Goal: Check status

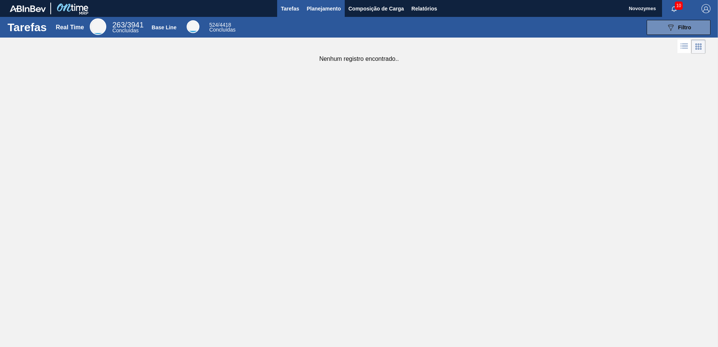
click at [307, 6] on span "Planejamento" at bounding box center [324, 8] width 34 height 9
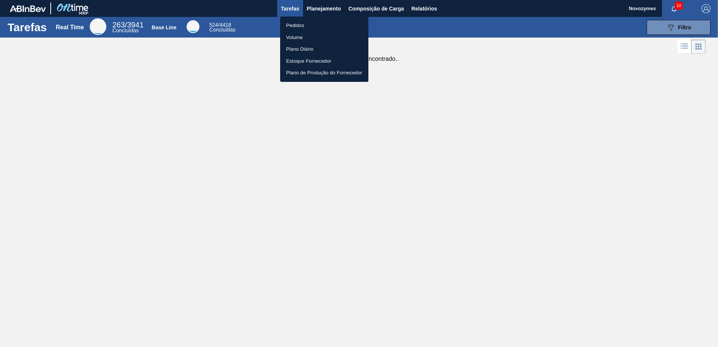
click at [410, 98] on div at bounding box center [359, 173] width 718 height 347
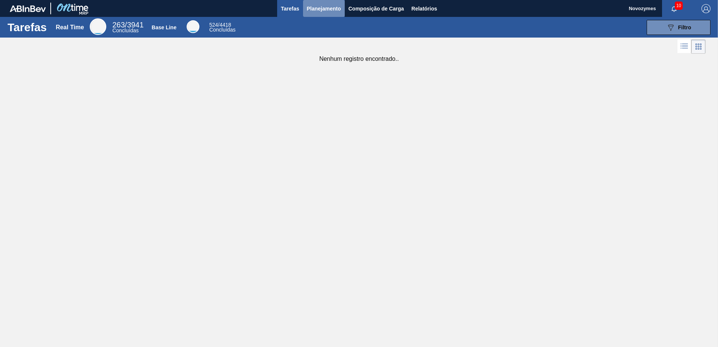
click at [313, 11] on span "Planejamento" at bounding box center [324, 8] width 34 height 9
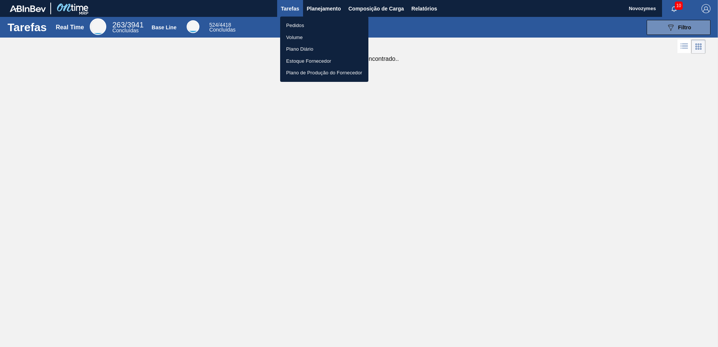
click at [305, 25] on li "Pedidos" at bounding box center [324, 26] width 88 height 12
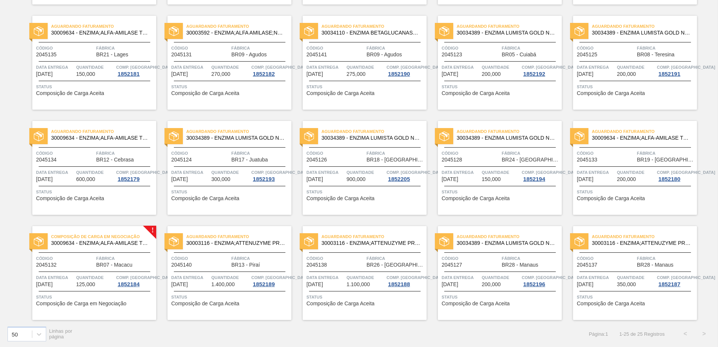
scroll to position [264, 0]
click at [90, 290] on div "Composição de Carga em Negociação 30009634 - ENZIMA;ALFA-AMILASE TERMOESTÁVEL;T…" at bounding box center [94, 272] width 124 height 94
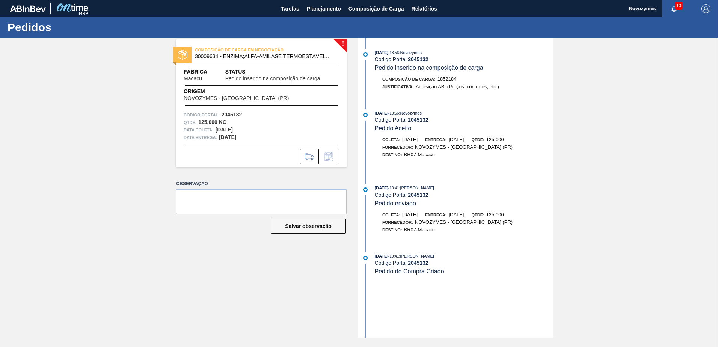
click at [126, 196] on div "! COMPOSIÇÃO DE CARGA EM NEGOCIAÇÃO 30009634 - ENZIMA;ALFA-AMILASE TERMOESTÁVEL…" at bounding box center [359, 188] width 718 height 300
click at [121, 156] on div "! COMPOSIÇÃO DE CARGA EM NEGOCIAÇÃO 30009634 - ENZIMA;ALFA-AMILASE TERMOESTÁVEL…" at bounding box center [359, 188] width 718 height 300
click at [321, 5] on span "Planejamento" at bounding box center [324, 8] width 34 height 9
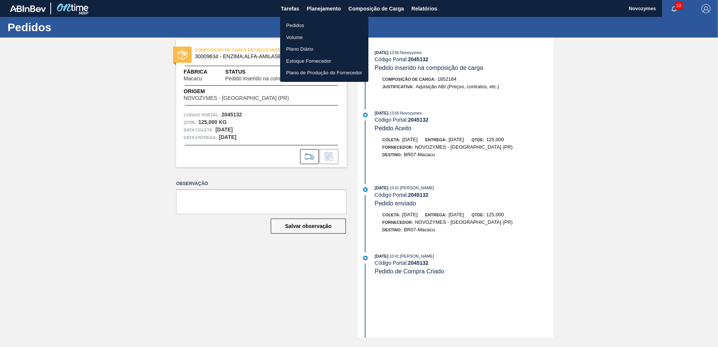
click at [304, 26] on li "Pedidos" at bounding box center [324, 26] width 88 height 12
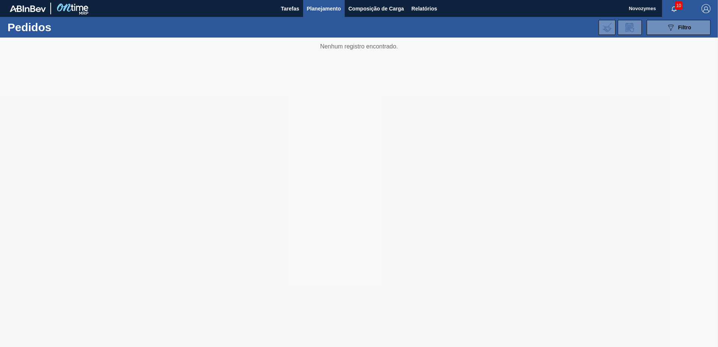
click at [232, 7] on div "Tarefas Planejamento Composição de Carga Relatórios" at bounding box center [359, 8] width 718 height 17
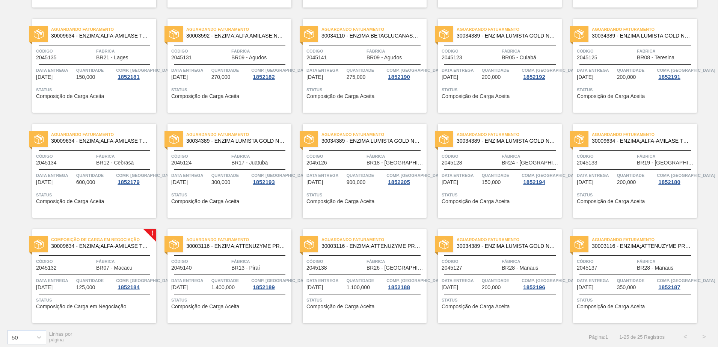
scroll to position [264, 0]
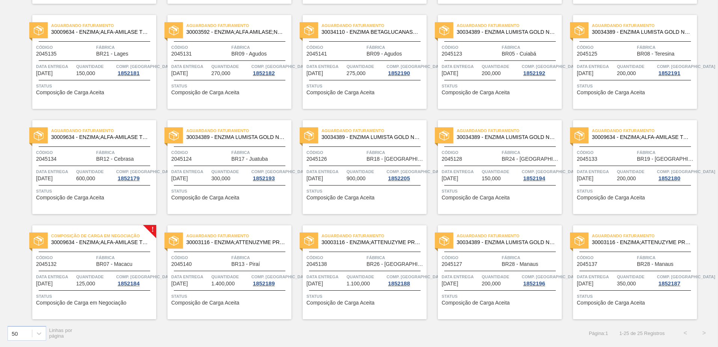
click at [219, 116] on div "Aguardando Faturamento 30034389 - ENZIMA LUMISTA GOLD NOVONESIS 25KG Código 204…" at bounding box center [223, 161] width 135 height 105
click at [338, 95] on span "Composição de Carga Aceita" at bounding box center [340, 93] width 68 height 6
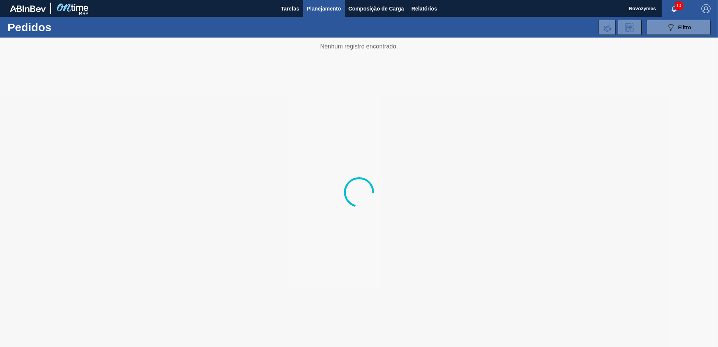
click at [205, 10] on div "Tarefas Planejamento Composição de Carga Relatórios" at bounding box center [359, 8] width 718 height 17
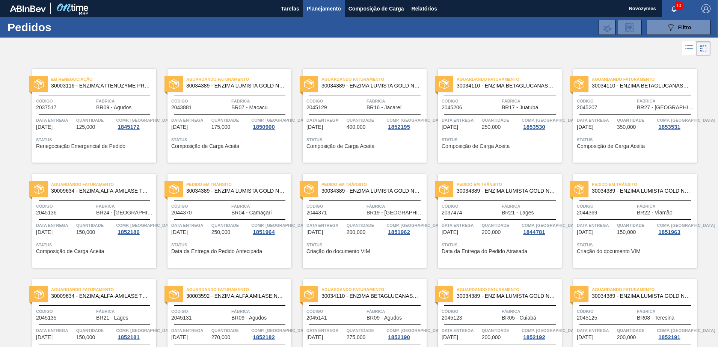
click at [455, 60] on div "Aguardando Faturamento 30034110 - ENZIMA BETAGLUCANASE ULTRAFLO PRIME Código 20…" at bounding box center [493, 109] width 135 height 105
click at [453, 48] on div at bounding box center [359, 48] width 718 height 18
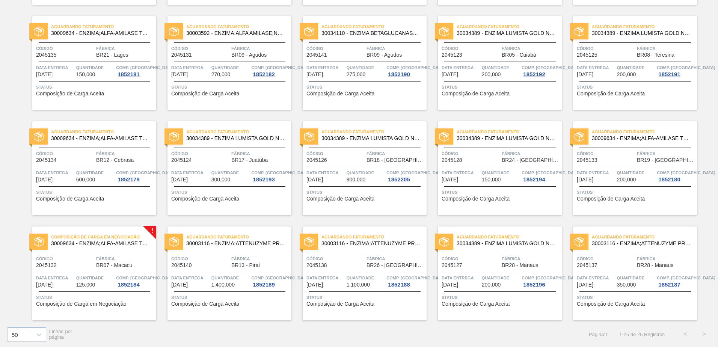
scroll to position [264, 0]
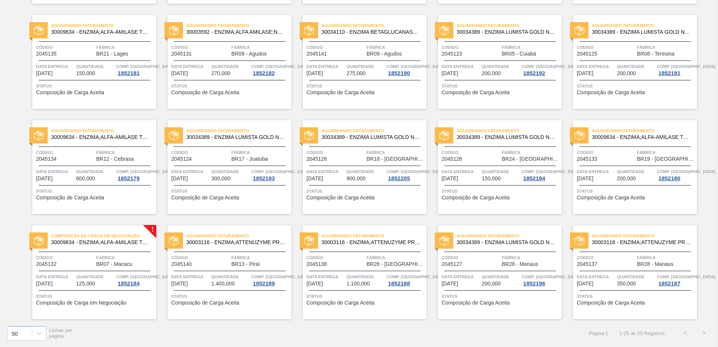
click at [295, 220] on div "Aguardando Faturamento 30003116 - ENZIMA;ATTENUZYME PRO;NOVOZYMES; Código 20451…" at bounding box center [358, 266] width 135 height 105
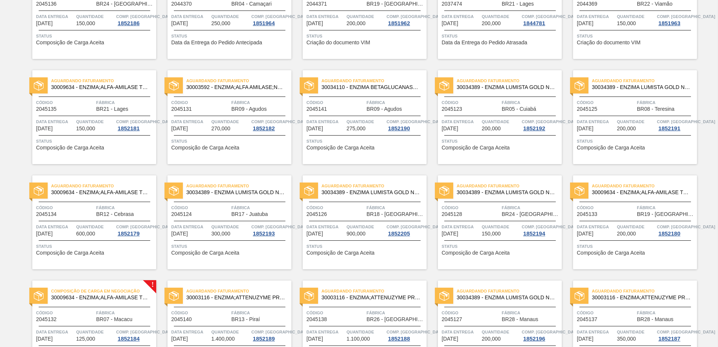
scroll to position [151, 0]
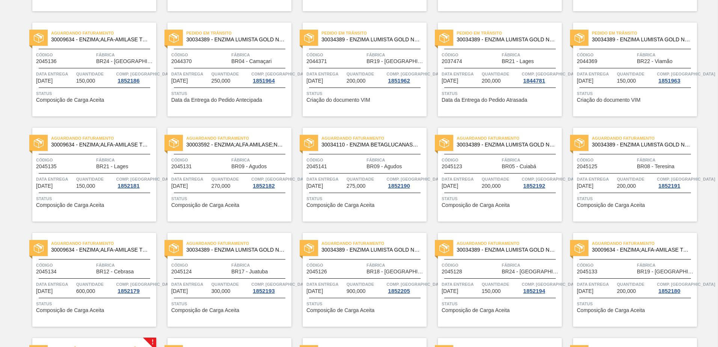
click at [223, 196] on span "Status" at bounding box center [230, 199] width 118 height 8
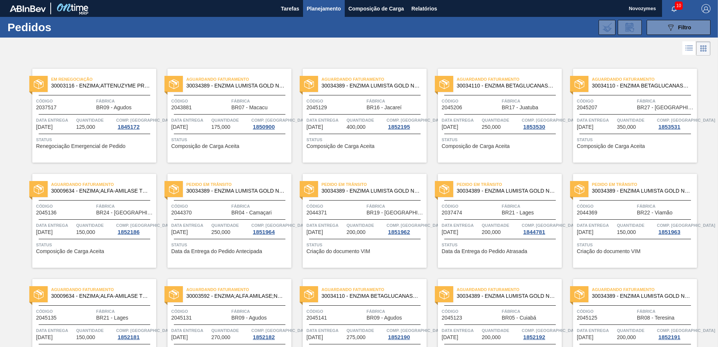
click at [104, 114] on div "Em Renegociação 30003116 - ENZIMA;ATTENUZYME PRO;NOVOZYMES; Código 2037517 Fábr…" at bounding box center [94, 116] width 124 height 94
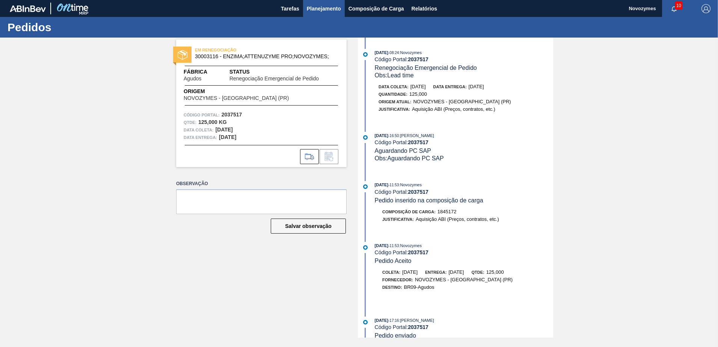
click at [320, 14] on button "Planejamento" at bounding box center [324, 8] width 42 height 17
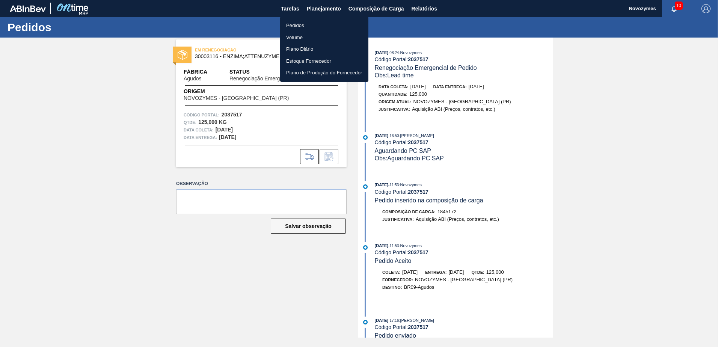
click at [102, 101] on div at bounding box center [359, 173] width 718 height 347
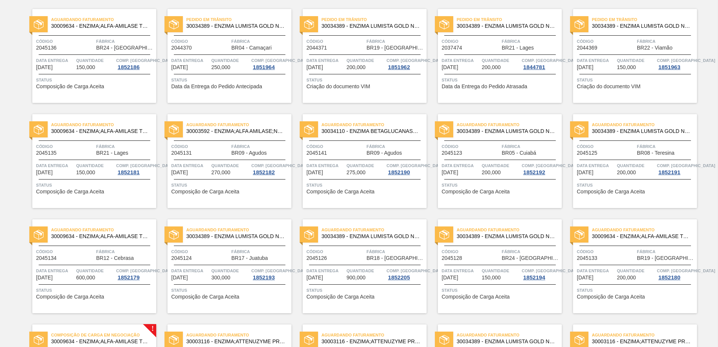
scroll to position [264, 0]
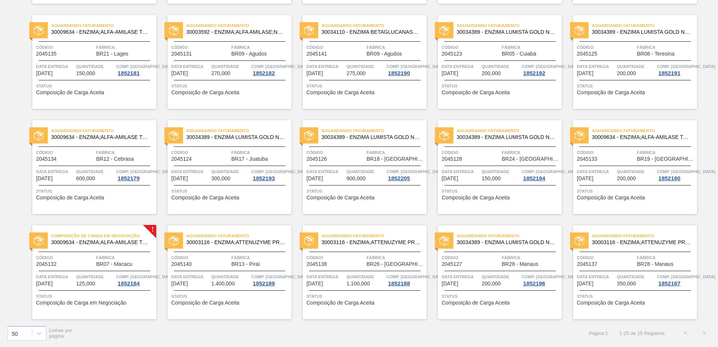
click at [80, 278] on span "Quantidade" at bounding box center [95, 277] width 38 height 8
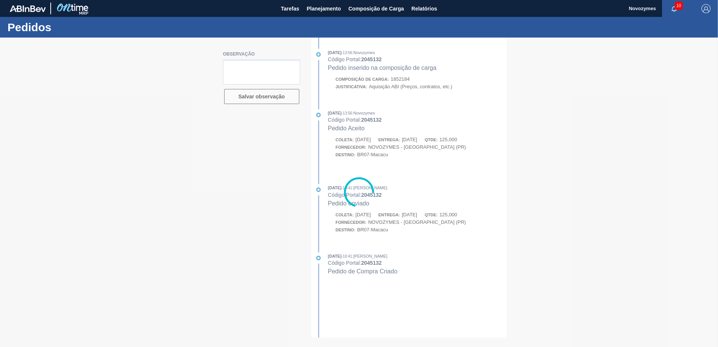
click at [601, 168] on div at bounding box center [359, 192] width 718 height 309
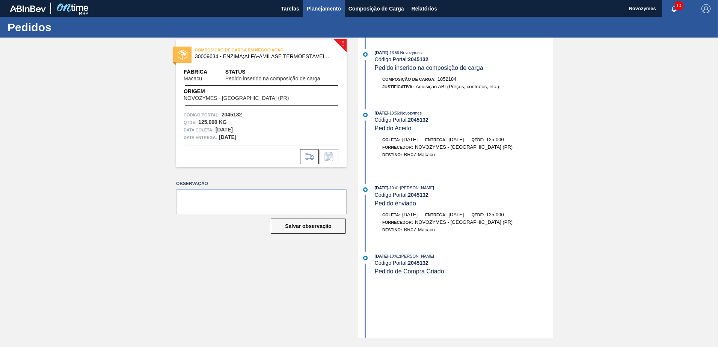
click at [311, 14] on button "Planejamento" at bounding box center [324, 8] width 42 height 17
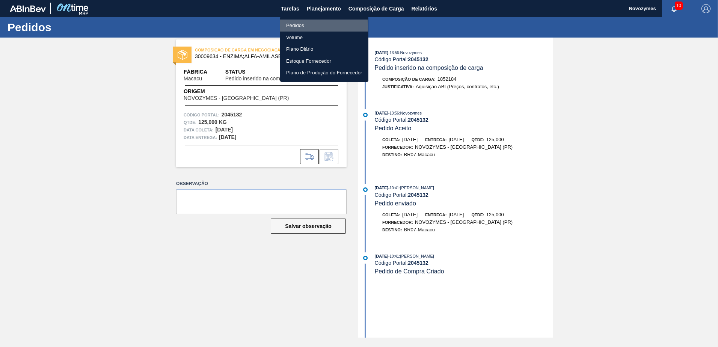
click at [300, 27] on li "Pedidos" at bounding box center [324, 26] width 88 height 12
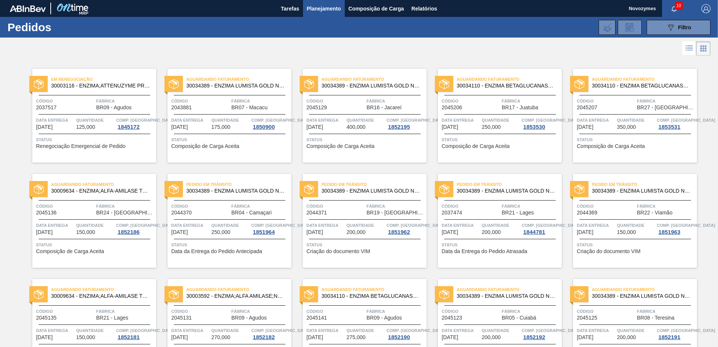
click at [432, 45] on div at bounding box center [359, 48] width 718 height 18
